Goal: Task Accomplishment & Management: Use online tool/utility

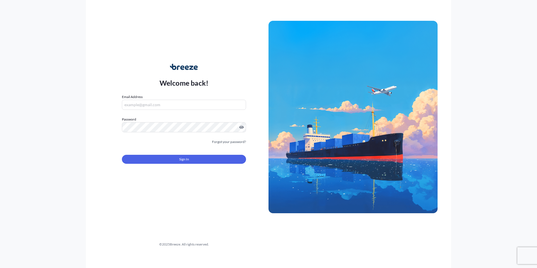
type input "[PERSON_NAME][EMAIL_ADDRESS][DOMAIN_NAME]"
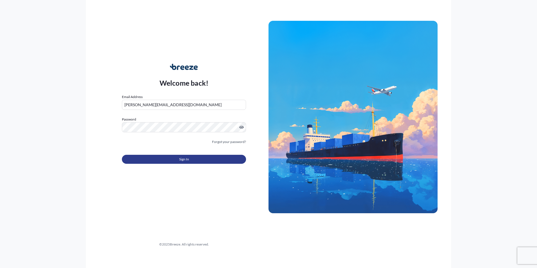
click at [187, 157] on span "Sign In" at bounding box center [184, 159] width 10 height 6
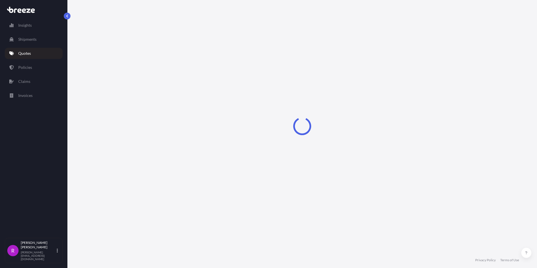
select select "Road"
select select "Air"
select select "1"
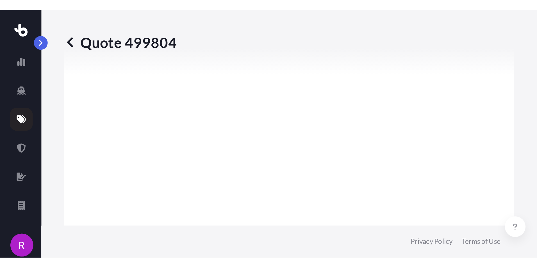
scroll to position [668, 0]
